Goal: Information Seeking & Learning: Learn about a topic

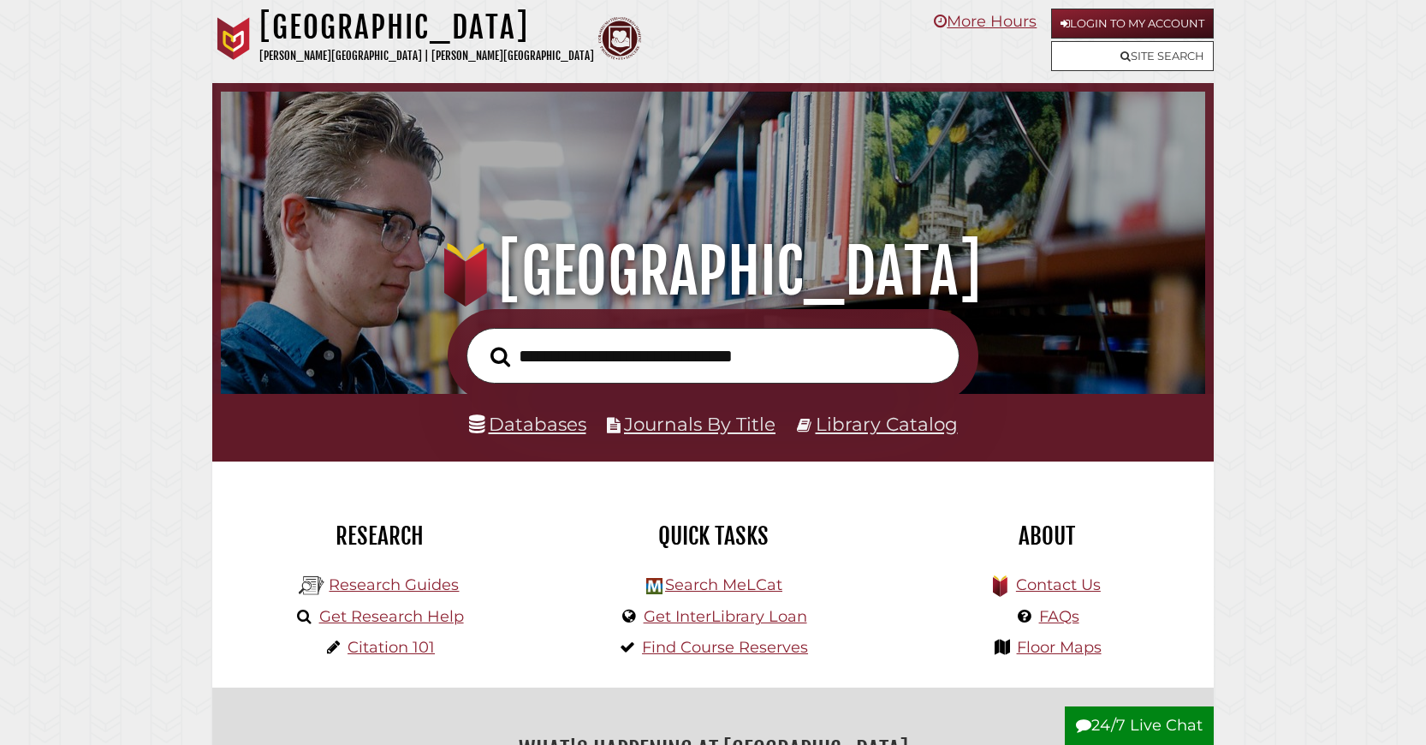
scroll to position [325, 976]
click at [548, 435] on link "Databases" at bounding box center [527, 424] width 117 height 22
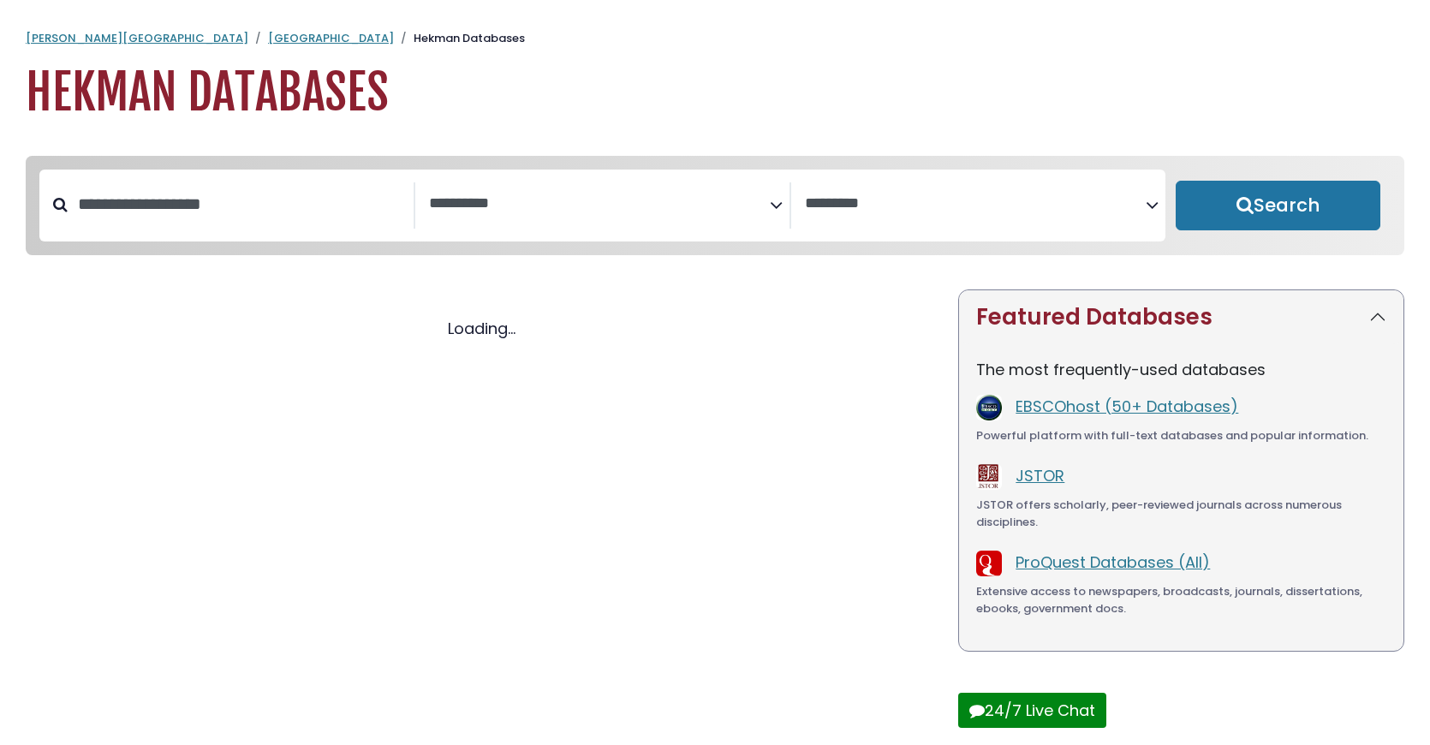
select select "Database Subject Filter"
select select "Database Vendors Filter"
select select "Database Subject Filter"
select select "Database Vendors Filter"
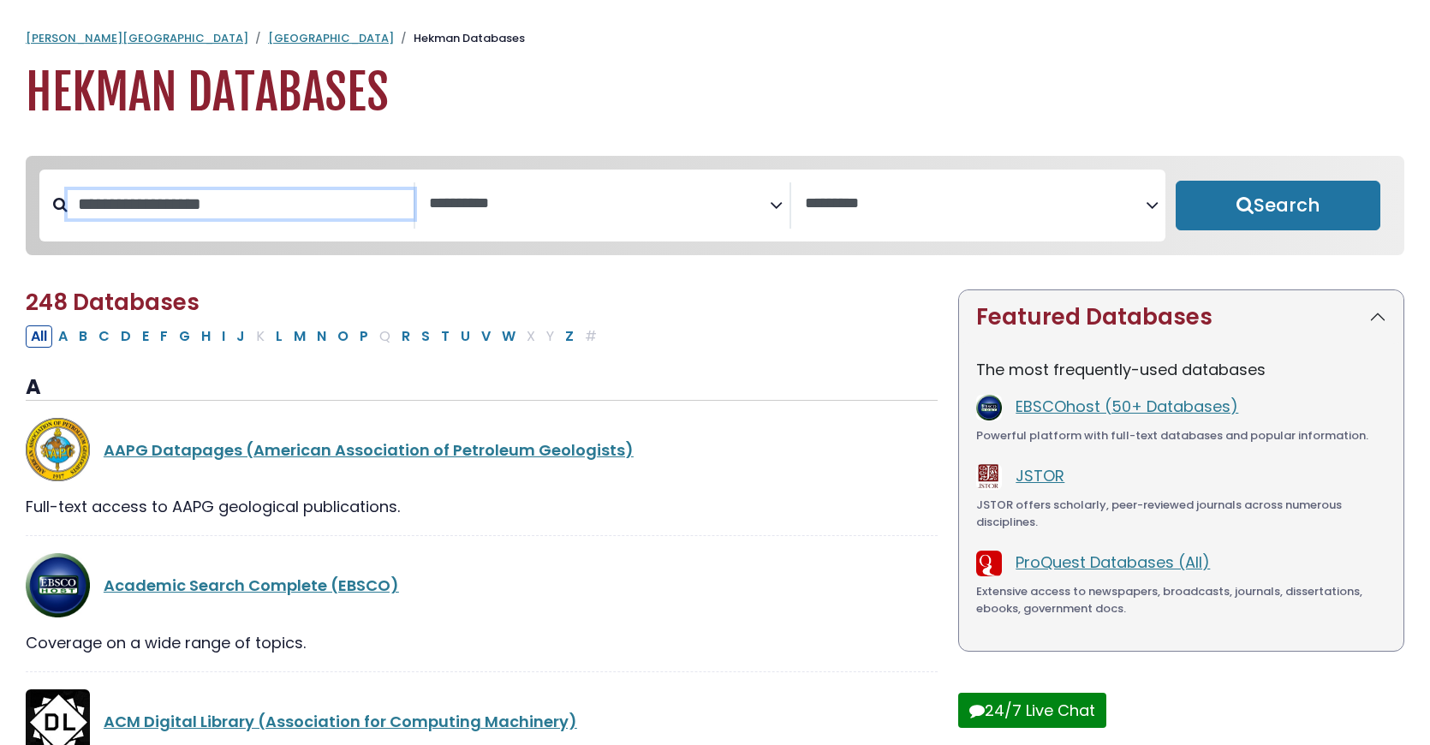
click at [237, 218] on input "Search database by title or keyword" at bounding box center [241, 204] width 346 height 28
type input "****"
click at [1175, 181] on button "Search" at bounding box center [1277, 206] width 205 height 50
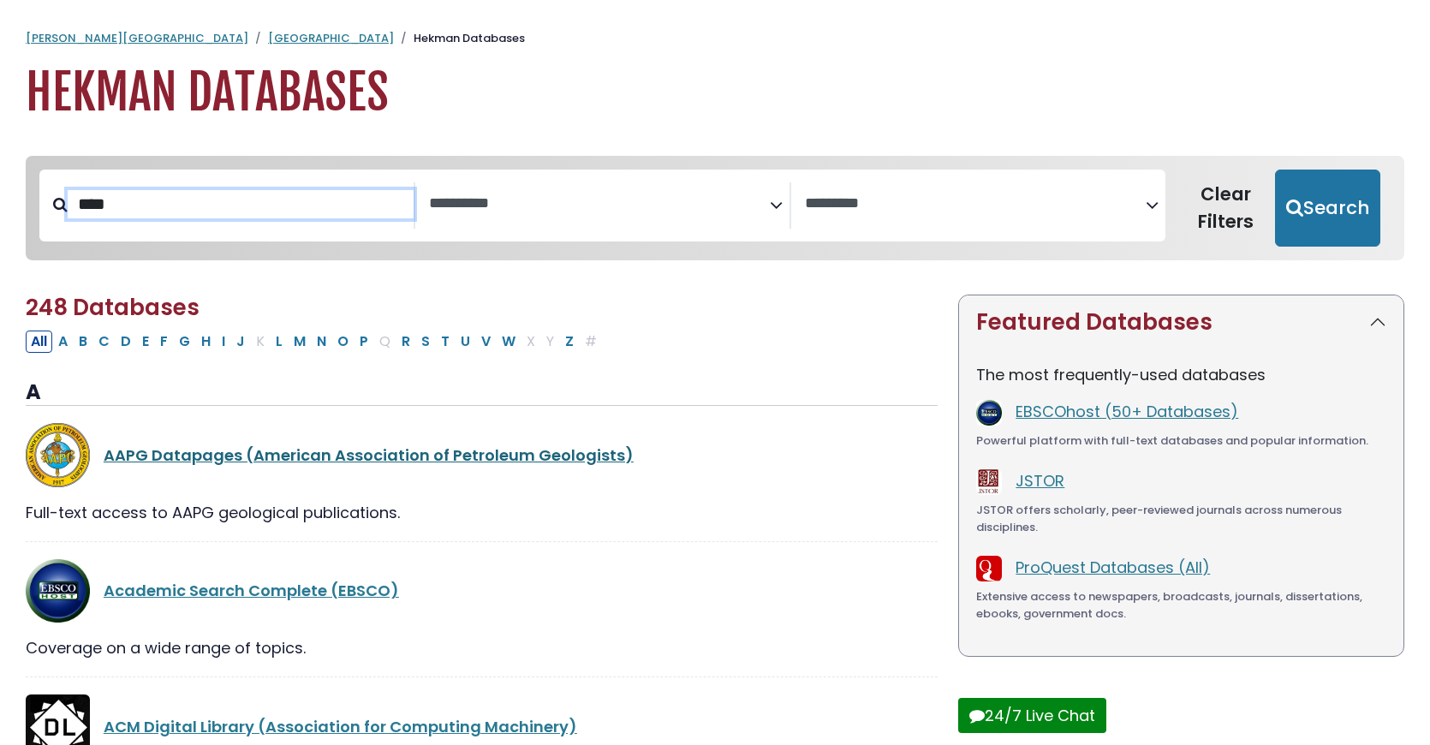
select select "Database Subject Filter"
select select "Database Vendors Filter"
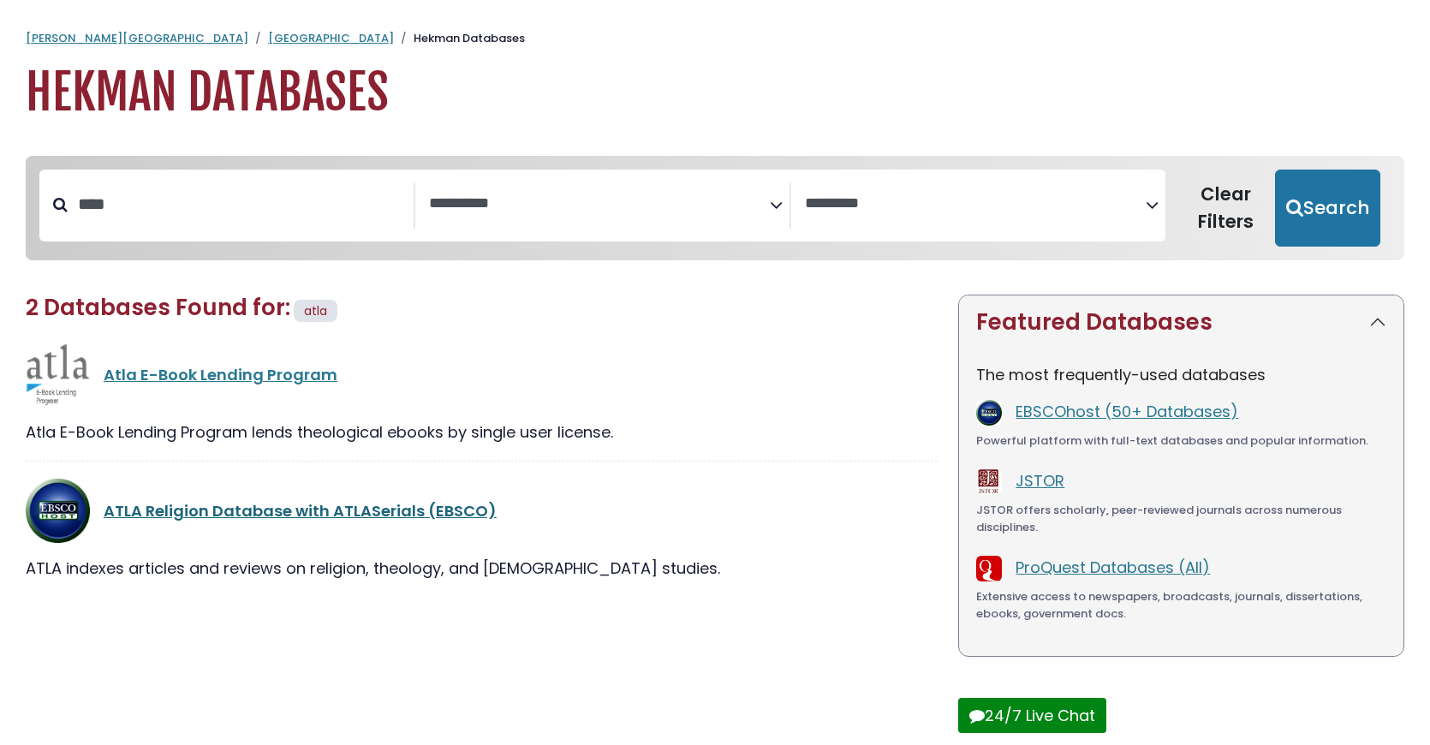
click at [314, 521] on link "ATLA Religion Database with ATLASerials (EBSCO)" at bounding box center [300, 510] width 393 height 21
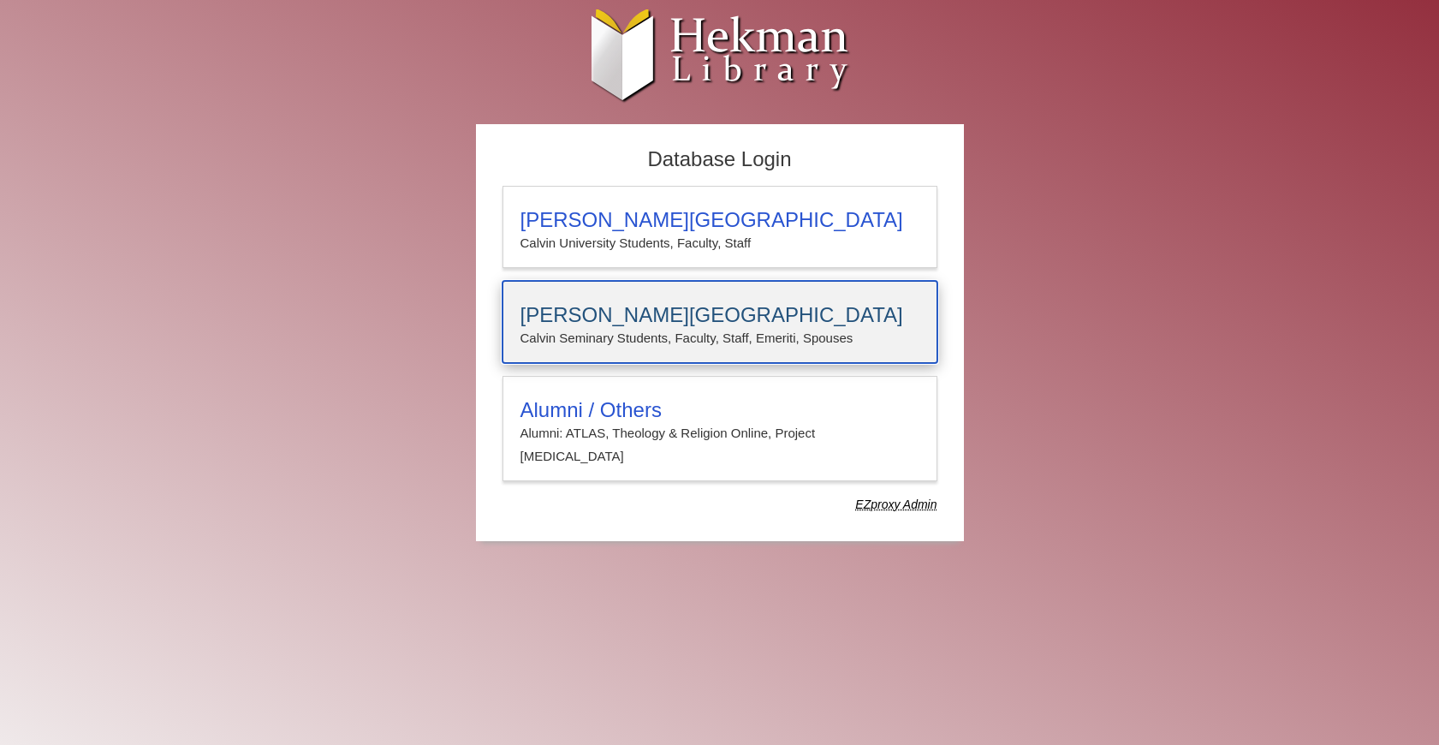
click at [549, 312] on h3 "[PERSON_NAME][GEOGRAPHIC_DATA]" at bounding box center [720, 315] width 399 height 24
